Goal: Information Seeking & Learning: Learn about a topic

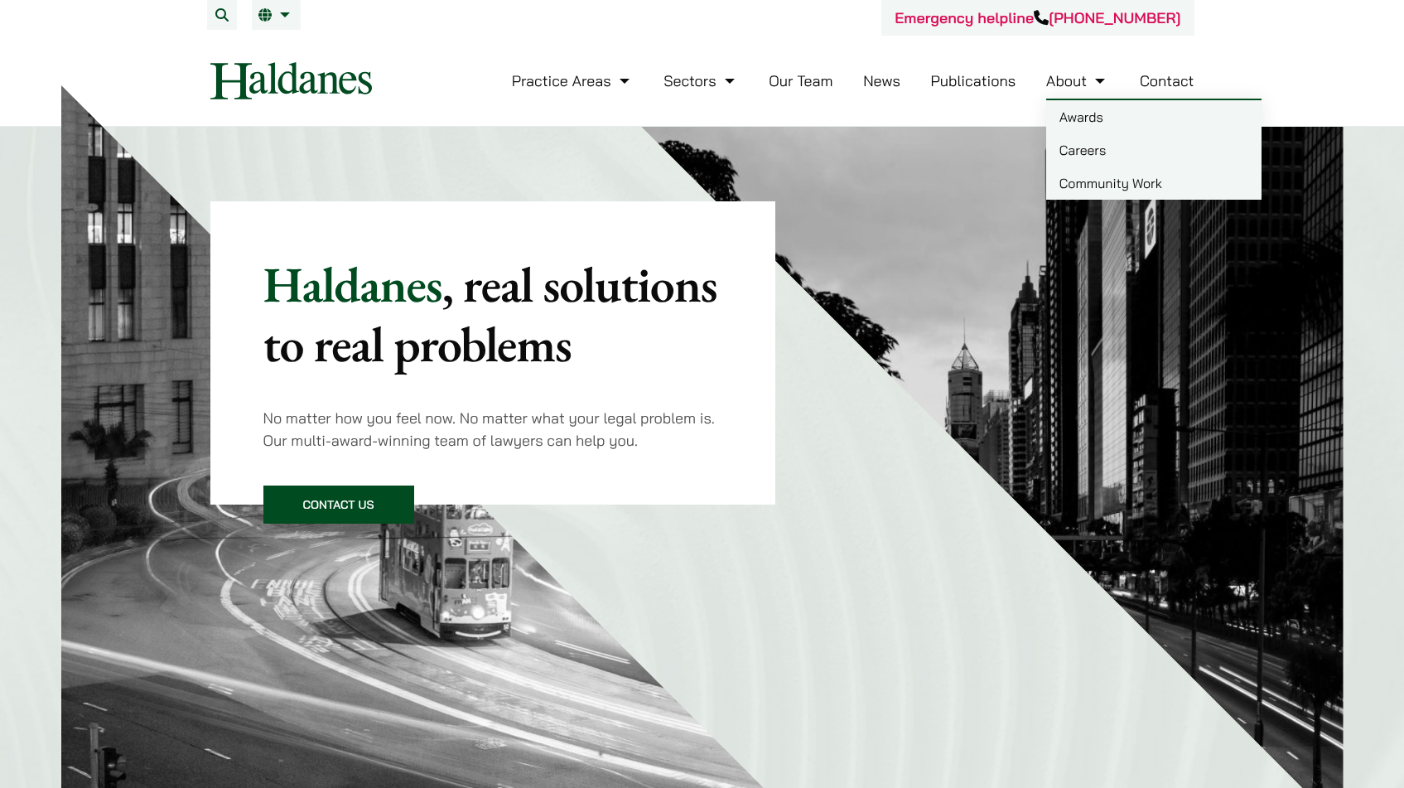
click at [1084, 153] on link "Careers" at bounding box center [1153, 149] width 215 height 33
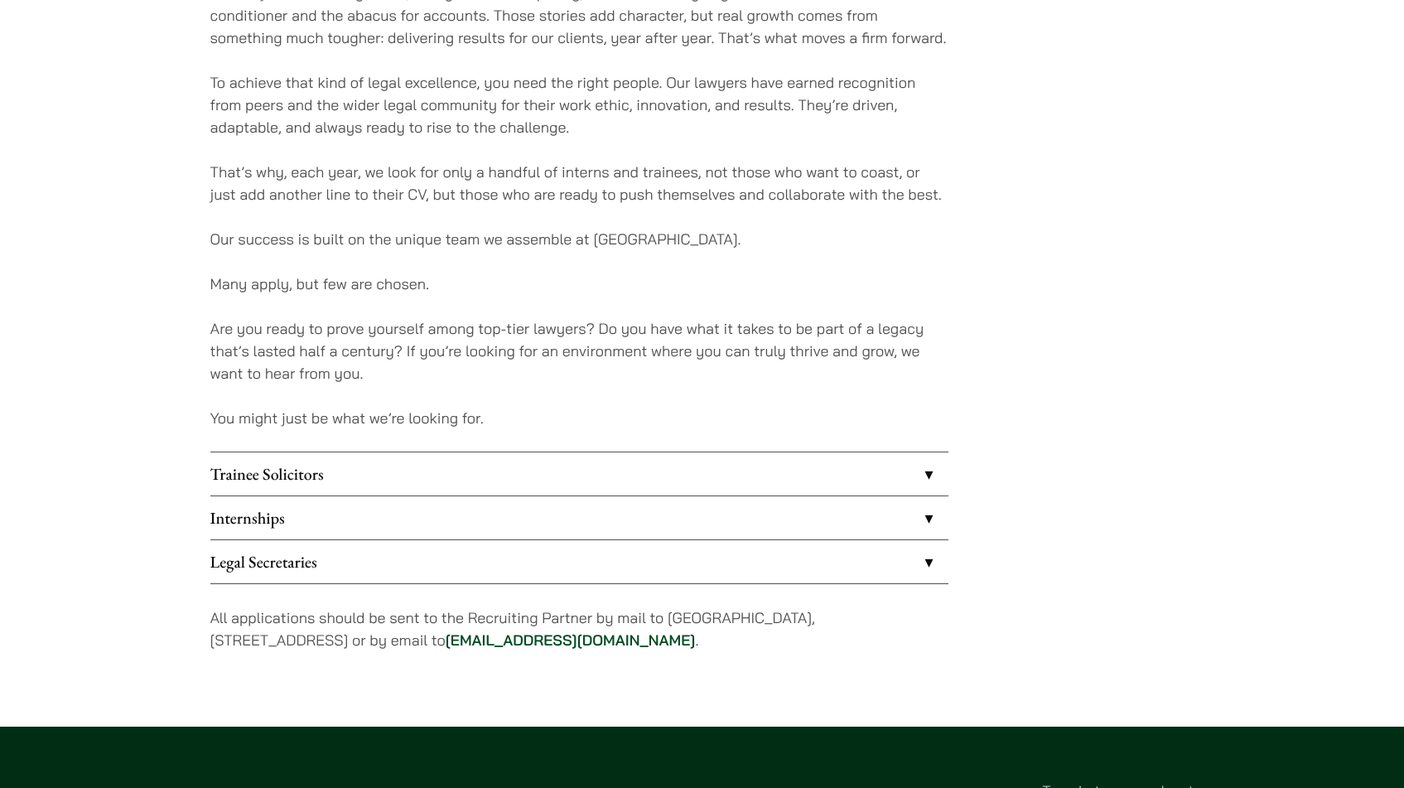
scroll to position [1111, 0]
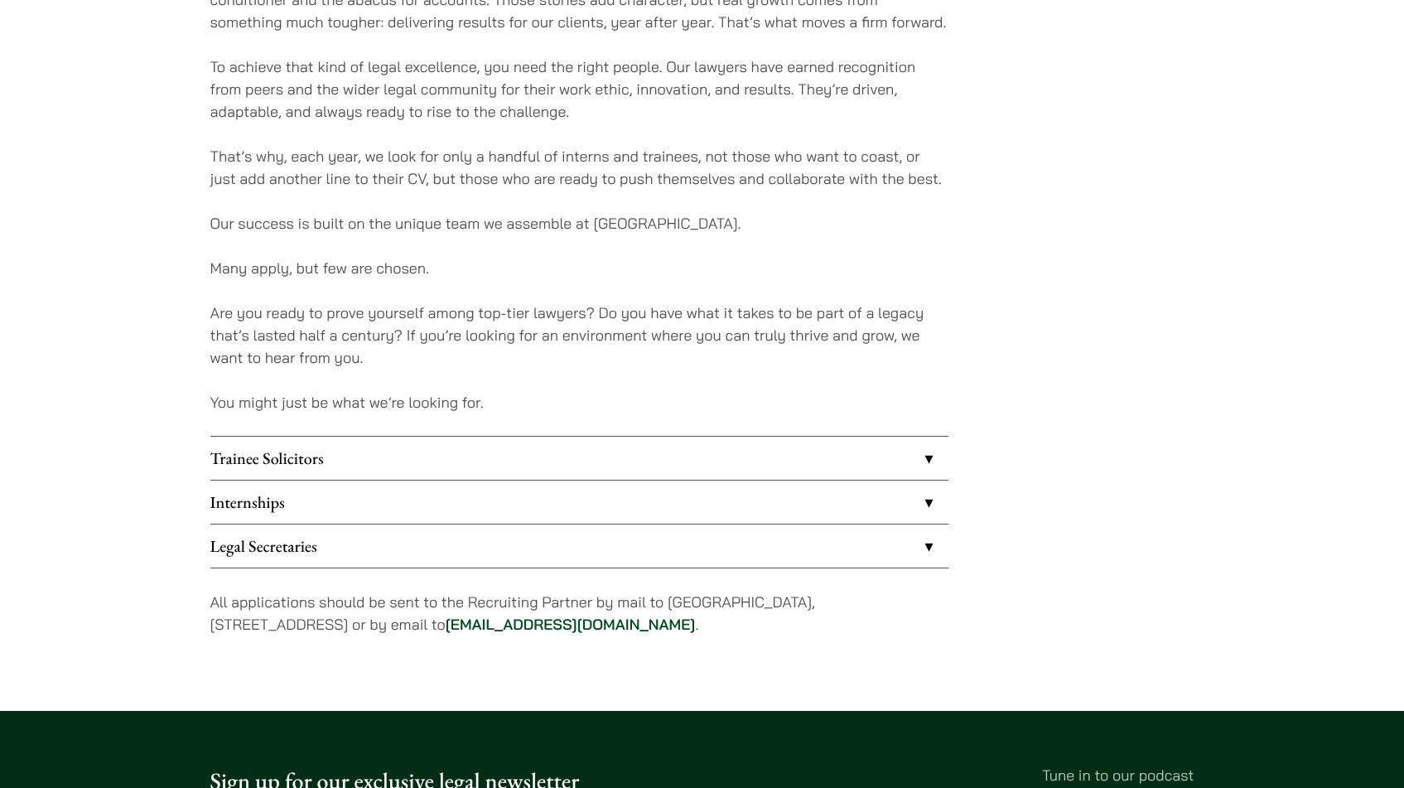
click at [928, 502] on link "Internships" at bounding box center [579, 501] width 738 height 43
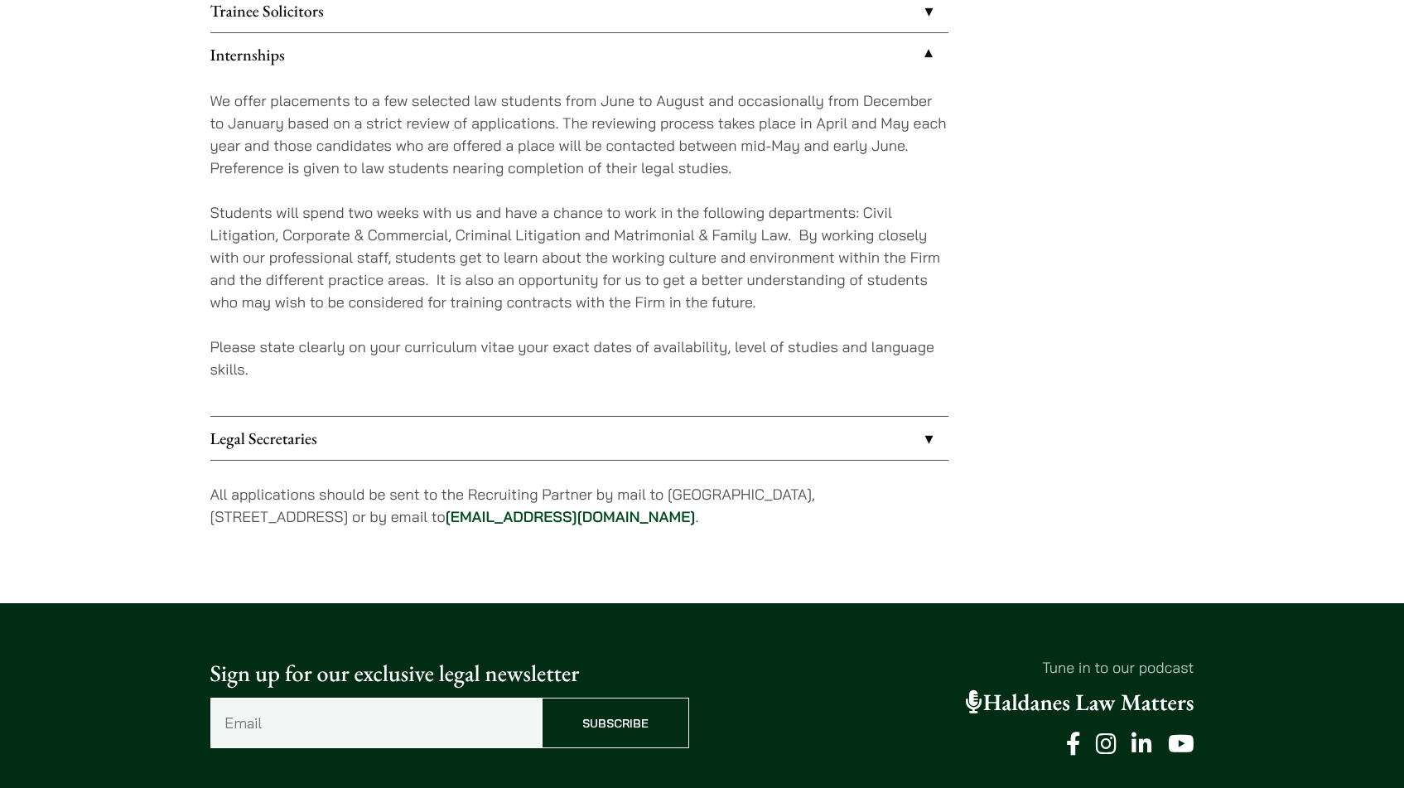
scroll to position [1564, 0]
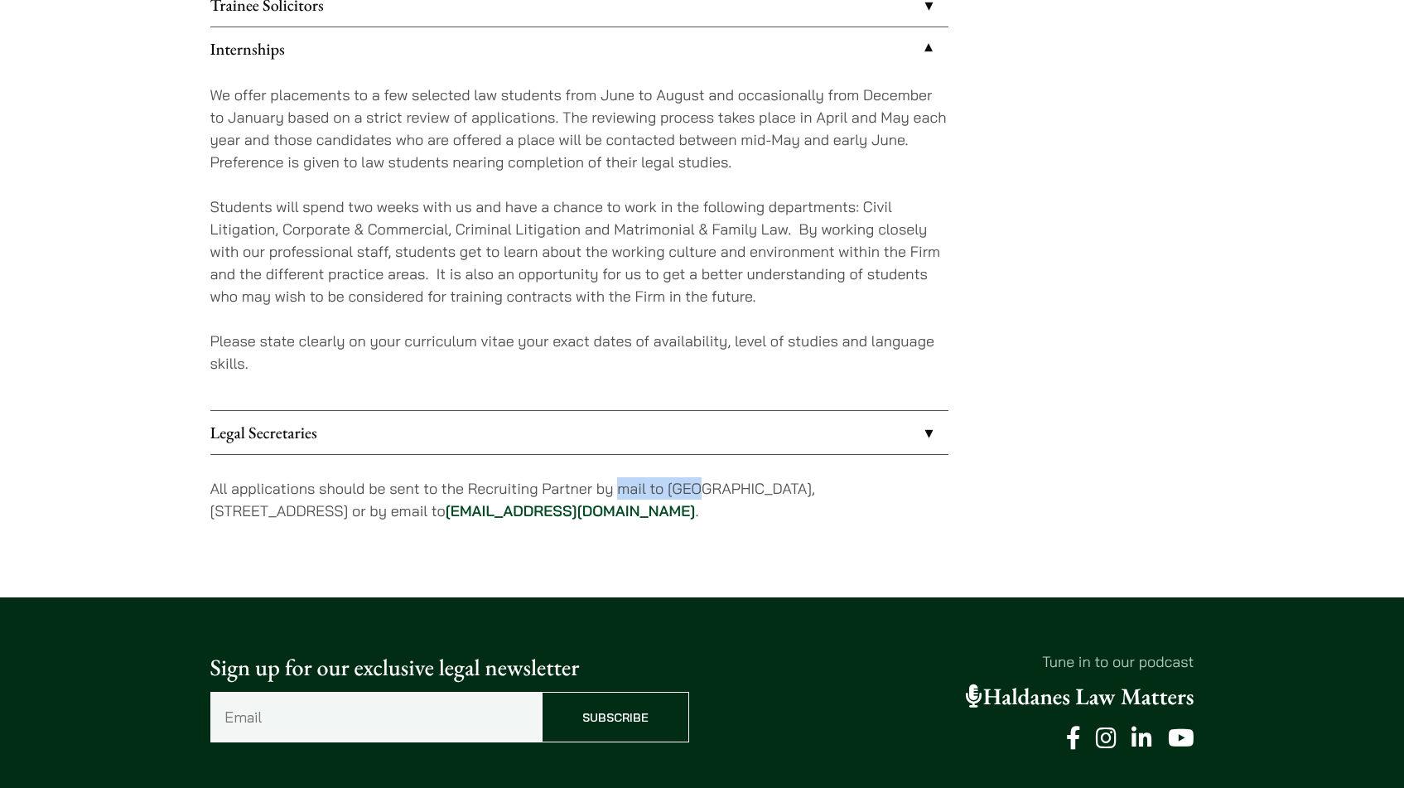
drag, startPoint x: 620, startPoint y: 486, endPoint x: 692, endPoint y: 487, distance: 72.1
click at [692, 487] on p "All applications should be sent to the Recruiting Partner by mail to 7th Floor,…" at bounding box center [579, 499] width 738 height 45
click at [705, 489] on p "All applications should be sent to the Recruiting Partner by mail to 7th Floor,…" at bounding box center [579, 499] width 738 height 45
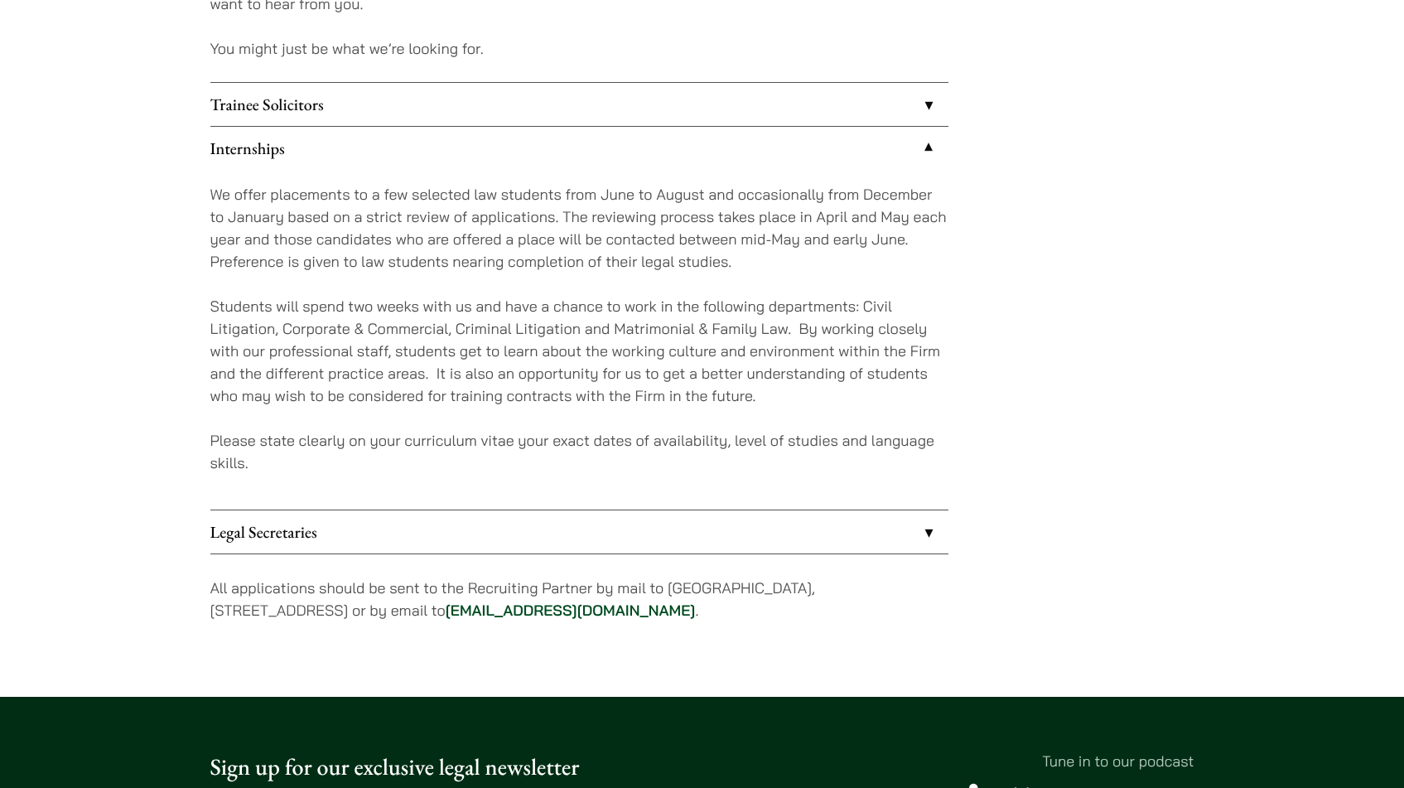
scroll to position [1454, 0]
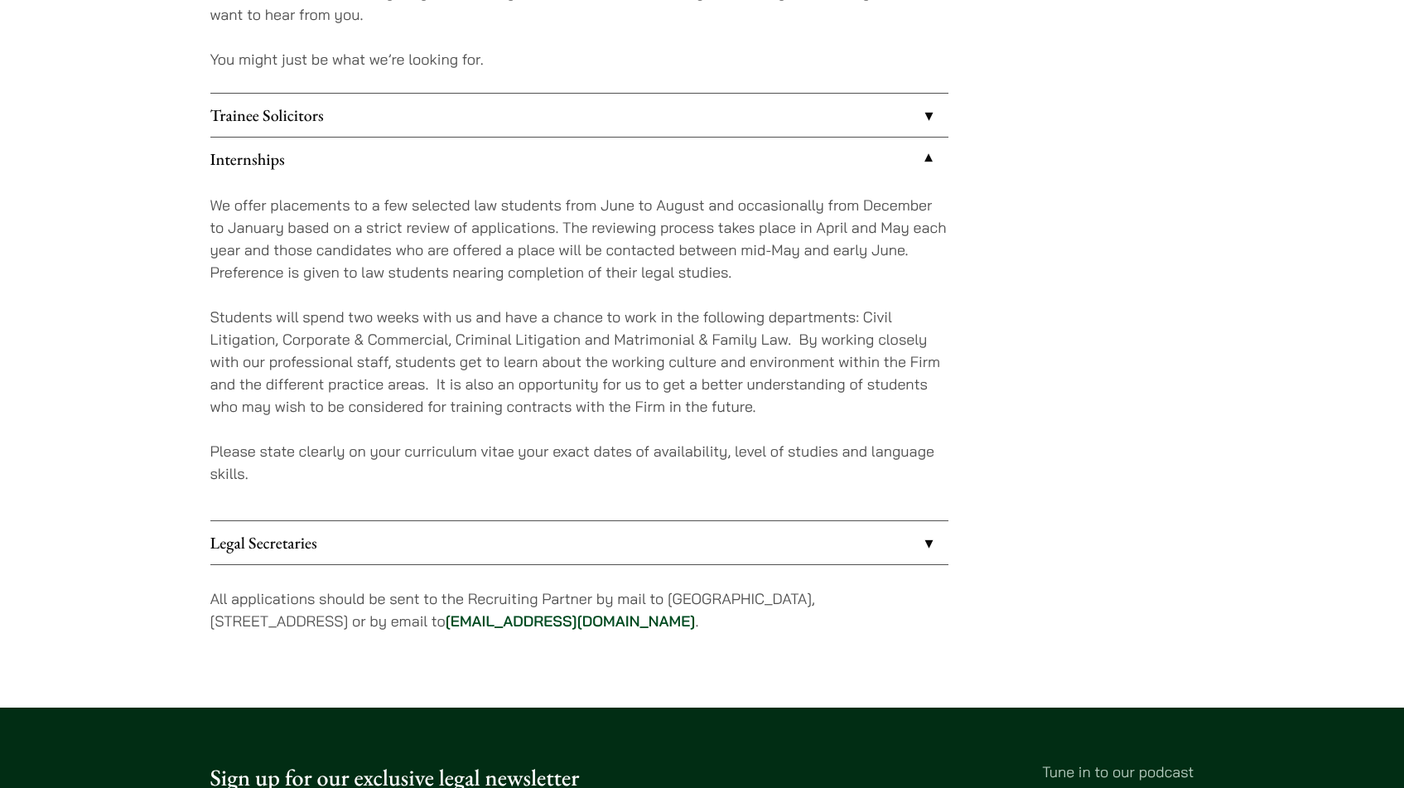
click at [924, 118] on link "Trainee Solicitors" at bounding box center [579, 115] width 738 height 43
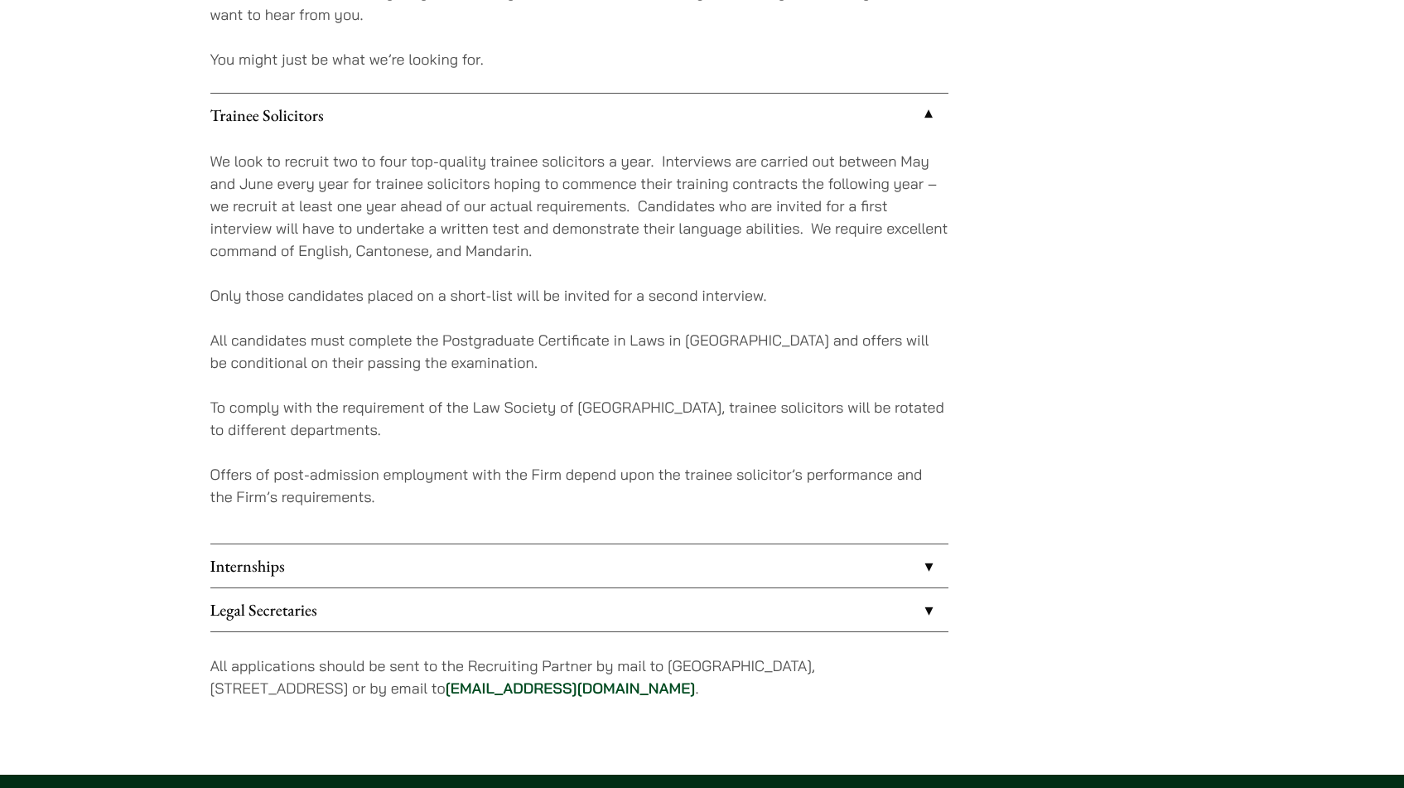
click at [587, 557] on link "Internships" at bounding box center [579, 565] width 738 height 43
